Goal: Task Accomplishment & Management: Complete application form

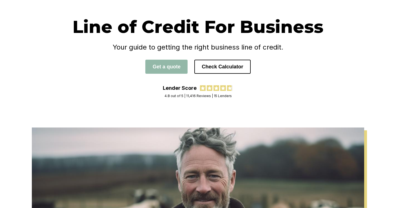
scroll to position [42, 0]
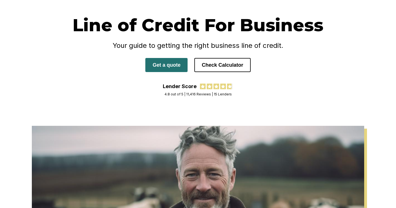
click at [173, 64] on button "Get a quote" at bounding box center [166, 65] width 42 height 14
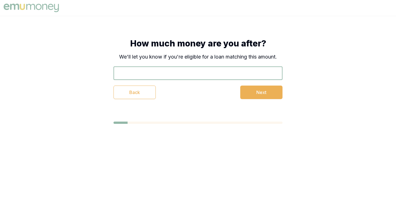
click at [162, 76] on input "text" at bounding box center [197, 73] width 169 height 14
type input "$50,000"
click at [261, 93] on button "Next" at bounding box center [261, 93] width 42 height 14
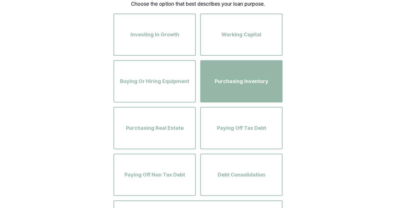
scroll to position [61, 0]
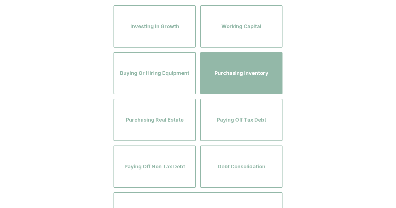
click at [237, 82] on div "Purchasing Inventory" at bounding box center [241, 73] width 72 height 32
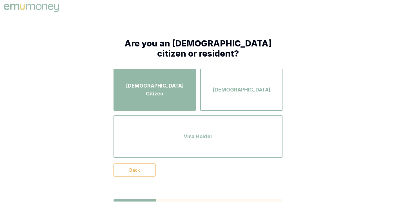
click at [157, 87] on span "Australian Citizen" at bounding box center [155, 90] width 72 height 16
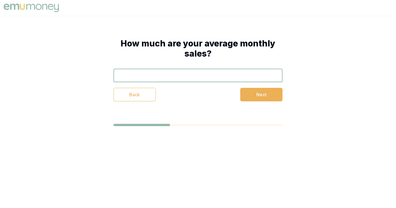
click at [154, 79] on input "text" at bounding box center [197, 76] width 169 height 14
click at [126, 75] on input "$130,000" at bounding box center [197, 76] width 169 height 14
click at [122, 74] on input "$100,005" at bounding box center [197, 76] width 169 height 14
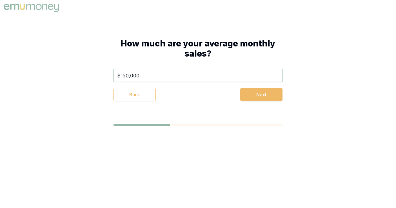
type input "$150,000"
click at [263, 96] on button "Next" at bounding box center [261, 95] width 42 height 14
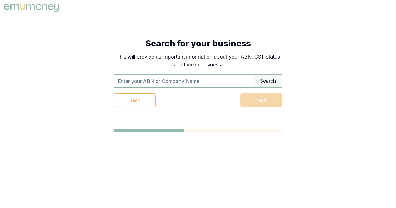
click at [169, 82] on input "text" at bounding box center [184, 81] width 140 height 12
paste input "50 123 873 290"
type input "50123873290"
click at [270, 84] on div "Search" at bounding box center [268, 81] width 28 height 12
click at [270, 83] on div "Search" at bounding box center [268, 81] width 28 height 12
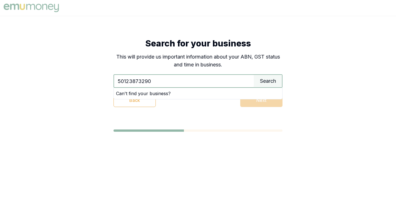
click at [290, 72] on div "Search for your business This will provide us important information about your …" at bounding box center [198, 73] width 214 height 114
click at [243, 78] on input "50123873290" at bounding box center [184, 81] width 140 height 12
click at [271, 79] on div "Search" at bounding box center [268, 81] width 28 height 12
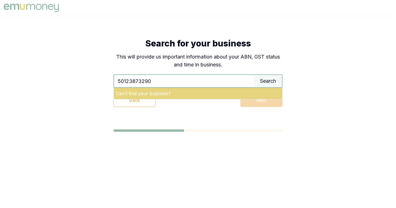
click at [157, 94] on div "Can't find your business?" at bounding box center [198, 93] width 168 height 11
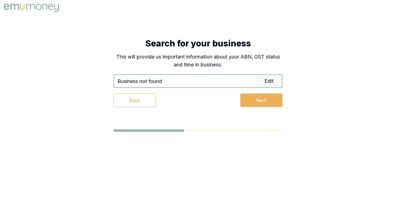
click at [181, 77] on input "Business not found" at bounding box center [185, 81] width 142 height 12
drag, startPoint x: 181, startPoint y: 77, endPoint x: 124, endPoint y: 76, distance: 56.6
click at [124, 76] on input "Business not found" at bounding box center [185, 81] width 142 height 12
click at [131, 81] on input "Business not found" at bounding box center [185, 81] width 142 height 12
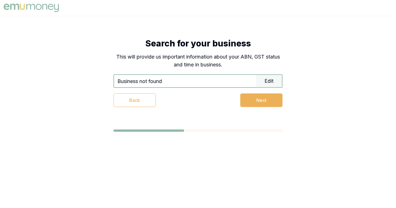
click at [131, 81] on input "Business not found" at bounding box center [185, 81] width 142 height 12
click at [142, 84] on input "Business not found" at bounding box center [185, 81] width 142 height 12
click at [136, 97] on button "Back" at bounding box center [134, 100] width 42 height 14
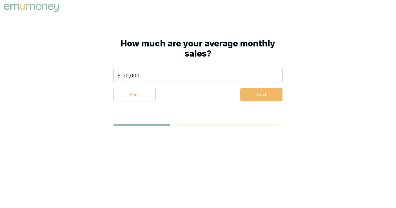
click at [254, 98] on button "Next" at bounding box center [261, 95] width 42 height 14
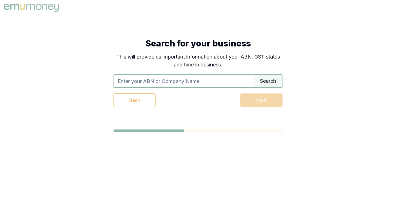
click at [183, 82] on input "text" at bounding box center [184, 81] width 140 height 12
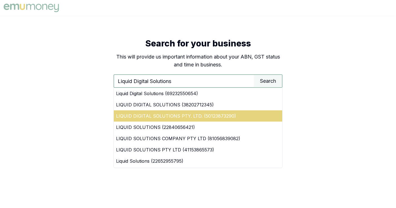
type input "Liquid Digital Solutions"
click at [229, 115] on div "LIQUID DIGITAL SOLUTIONS PTY. LTD. (50123873290)" at bounding box center [198, 115] width 168 height 11
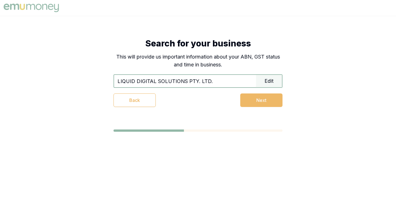
click at [256, 102] on button "Next" at bounding box center [261, 100] width 42 height 14
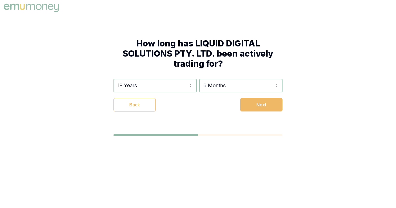
click at [249, 107] on button "Next" at bounding box center [261, 105] width 42 height 14
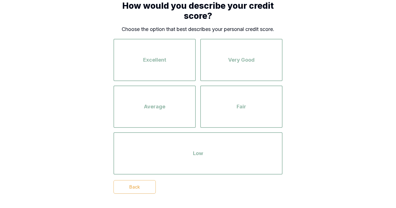
scroll to position [38, 0]
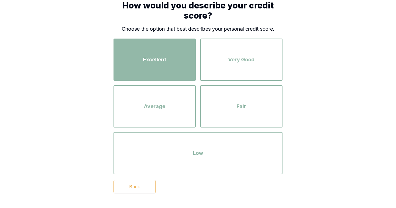
click at [163, 72] on div "Excellent" at bounding box center [155, 60] width 72 height 32
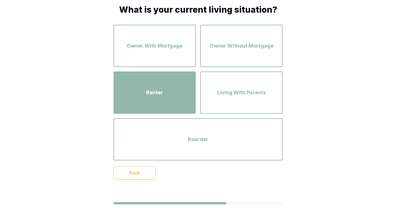
scroll to position [43, 0]
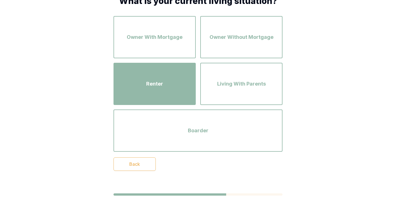
click at [168, 88] on div "Renter" at bounding box center [155, 84] width 72 height 32
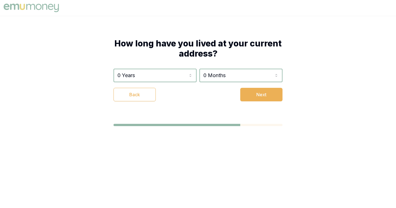
scroll to position [0, 0]
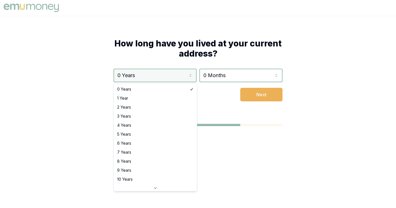
click at [175, 77] on html "How long have you lived at your current address? 0 Years 0 Years 1 Year 2 Years…" at bounding box center [198, 104] width 396 height 208
select select "1"
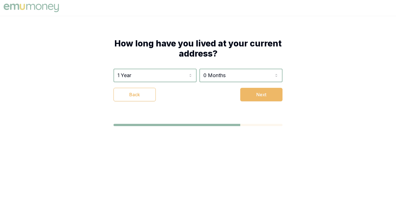
click at [259, 96] on button "Next" at bounding box center [261, 95] width 42 height 14
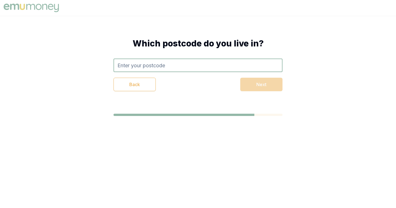
click at [200, 66] on input "text" at bounding box center [197, 66] width 169 height 14
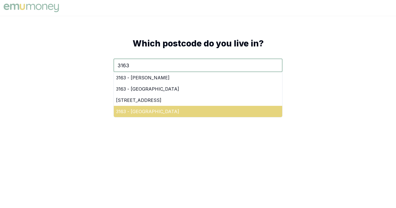
type input "3163"
click at [154, 112] on div "3163 - Murrumbeena" at bounding box center [198, 111] width 168 height 11
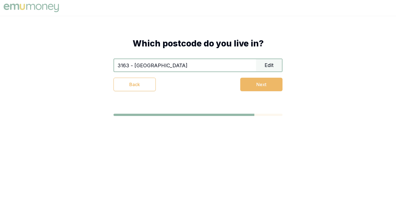
click at [244, 82] on button "Next" at bounding box center [261, 85] width 42 height 14
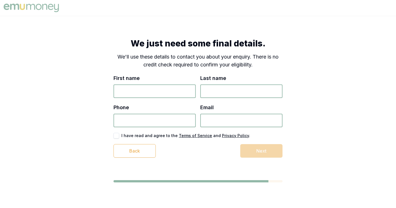
click at [192, 90] on input "First name" at bounding box center [154, 91] width 82 height 14
type input "Jamesq"
type input "V"
click at [183, 91] on input "Jamesq" at bounding box center [154, 91] width 82 height 14
type input "James"
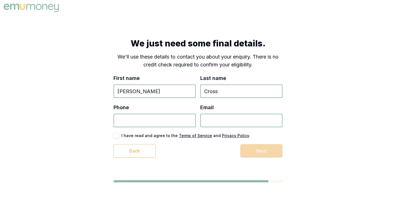
type input "Cross"
click at [137, 122] on input "Phone" at bounding box center [154, 121] width 82 height 14
type input "0403 831 161"
click at [220, 124] on input "Email" at bounding box center [241, 121] width 82 height 14
type input "james@cherubbaby.com.au"
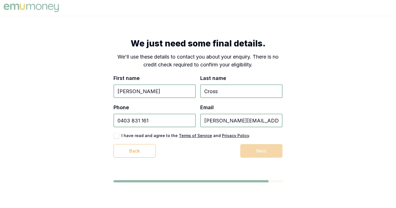
click at [115, 138] on button "button" at bounding box center [116, 136] width 6 height 6
click at [260, 152] on button "Next" at bounding box center [261, 151] width 42 height 14
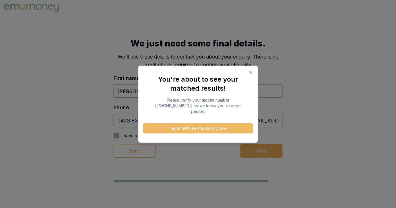
click at [218, 129] on button "Send SMS Verification Code" at bounding box center [198, 128] width 110 height 10
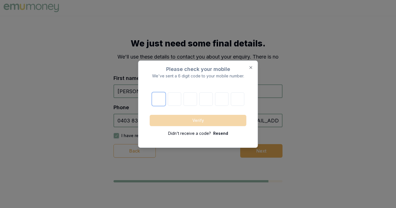
click at [158, 100] on input "number" at bounding box center [159, 99] width 14 height 14
type input "9"
type input "3"
type input "2"
type input "9"
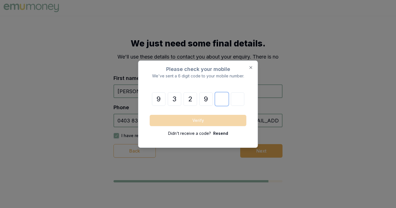
type input "0"
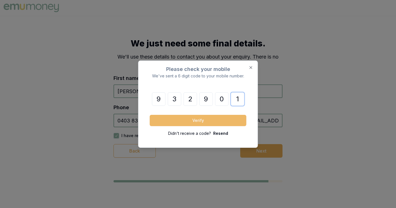
type input "1"
click at [173, 116] on button "Verify" at bounding box center [198, 120] width 97 height 11
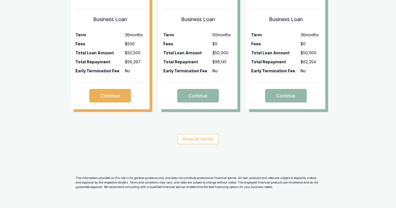
scroll to position [217, 0]
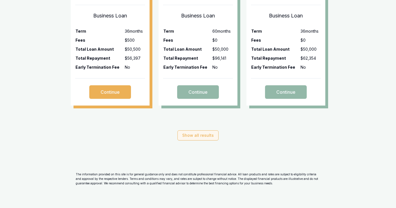
click at [204, 136] on button "Show all results" at bounding box center [197, 135] width 41 height 10
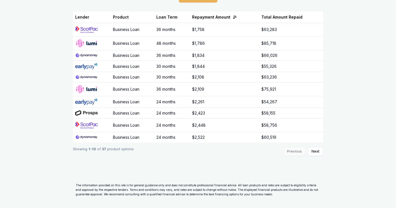
scroll to position [338, 0]
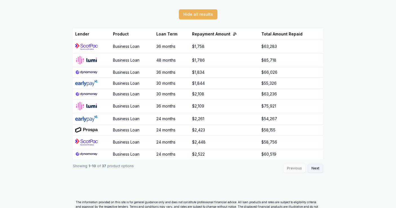
click at [314, 169] on button "Next" at bounding box center [315, 168] width 15 height 9
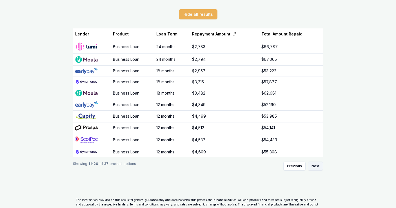
click at [313, 168] on button "Next" at bounding box center [315, 166] width 15 height 9
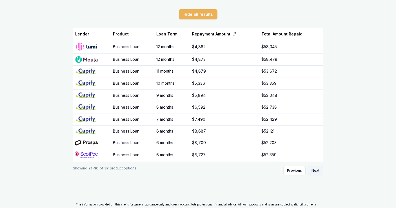
click at [313, 168] on button "Next" at bounding box center [315, 170] width 15 height 9
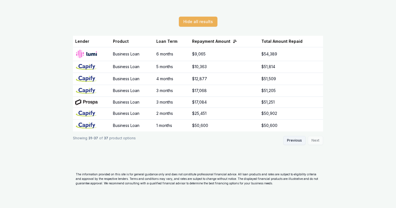
click at [295, 141] on button "Previous" at bounding box center [294, 140] width 22 height 9
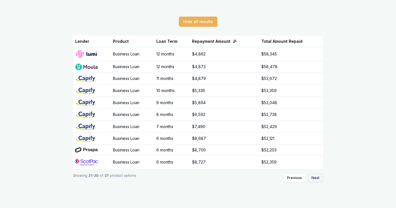
click at [316, 179] on button "Next" at bounding box center [315, 177] width 15 height 9
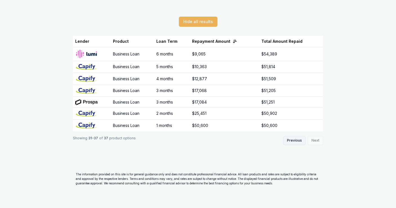
click at [295, 142] on button "Previous" at bounding box center [294, 140] width 22 height 9
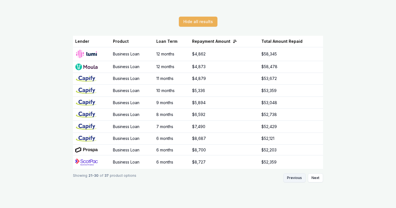
click at [297, 177] on button "Previous" at bounding box center [294, 177] width 22 height 9
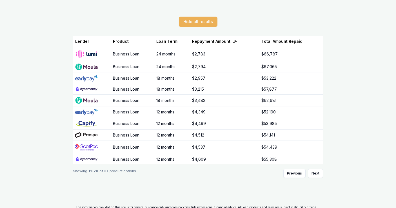
click at [3, 129] on div "Hide all results Lender Product Loan Term Repayment Amount Total Amount Repaid …" at bounding box center [198, 106] width 396 height 197
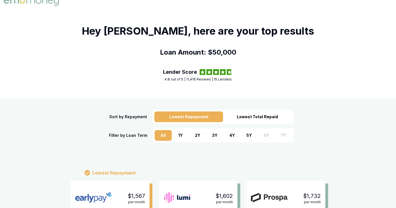
scroll to position [0, 0]
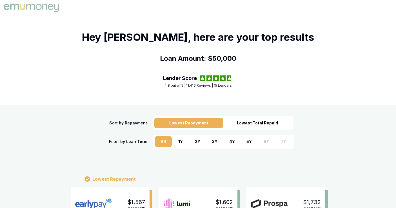
click at [251, 126] on div "Lowest Total Repaid" at bounding box center [257, 123] width 69 height 11
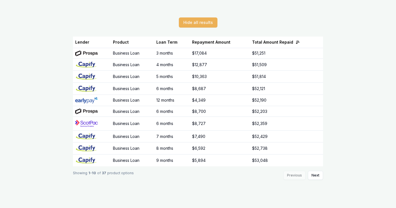
scroll to position [329, 0]
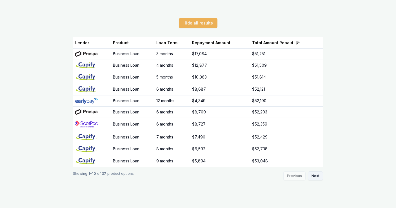
click at [320, 178] on button "Next" at bounding box center [315, 175] width 15 height 9
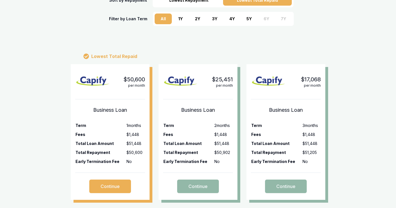
scroll to position [365, 0]
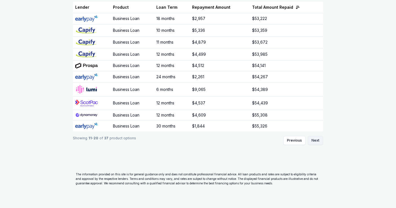
click at [314, 140] on button "Next" at bounding box center [315, 140] width 15 height 9
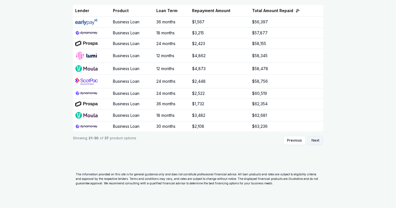
click at [314, 140] on button "Next" at bounding box center [315, 140] width 15 height 9
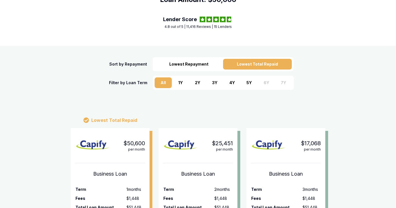
scroll to position [0, 0]
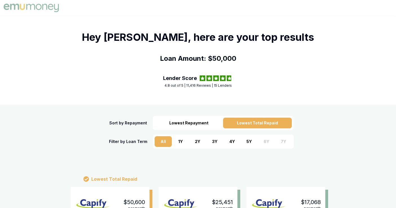
click at [41, 8] on img at bounding box center [31, 7] width 58 height 11
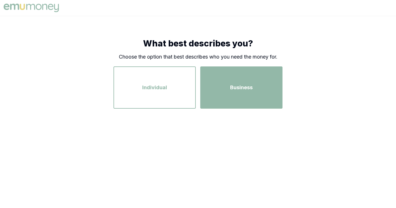
click at [222, 80] on div "Business" at bounding box center [241, 88] width 72 height 32
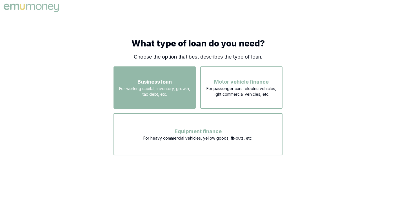
click at [164, 91] on span "For working capital, inventory, growth, tax debt, etc." at bounding box center [155, 91] width 72 height 11
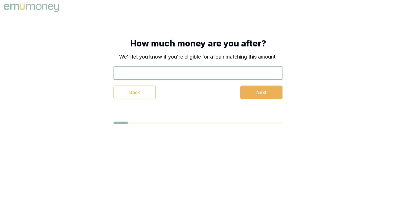
click at [178, 74] on input "text" at bounding box center [197, 73] width 169 height 14
